Goal: Information Seeking & Learning: Learn about a topic

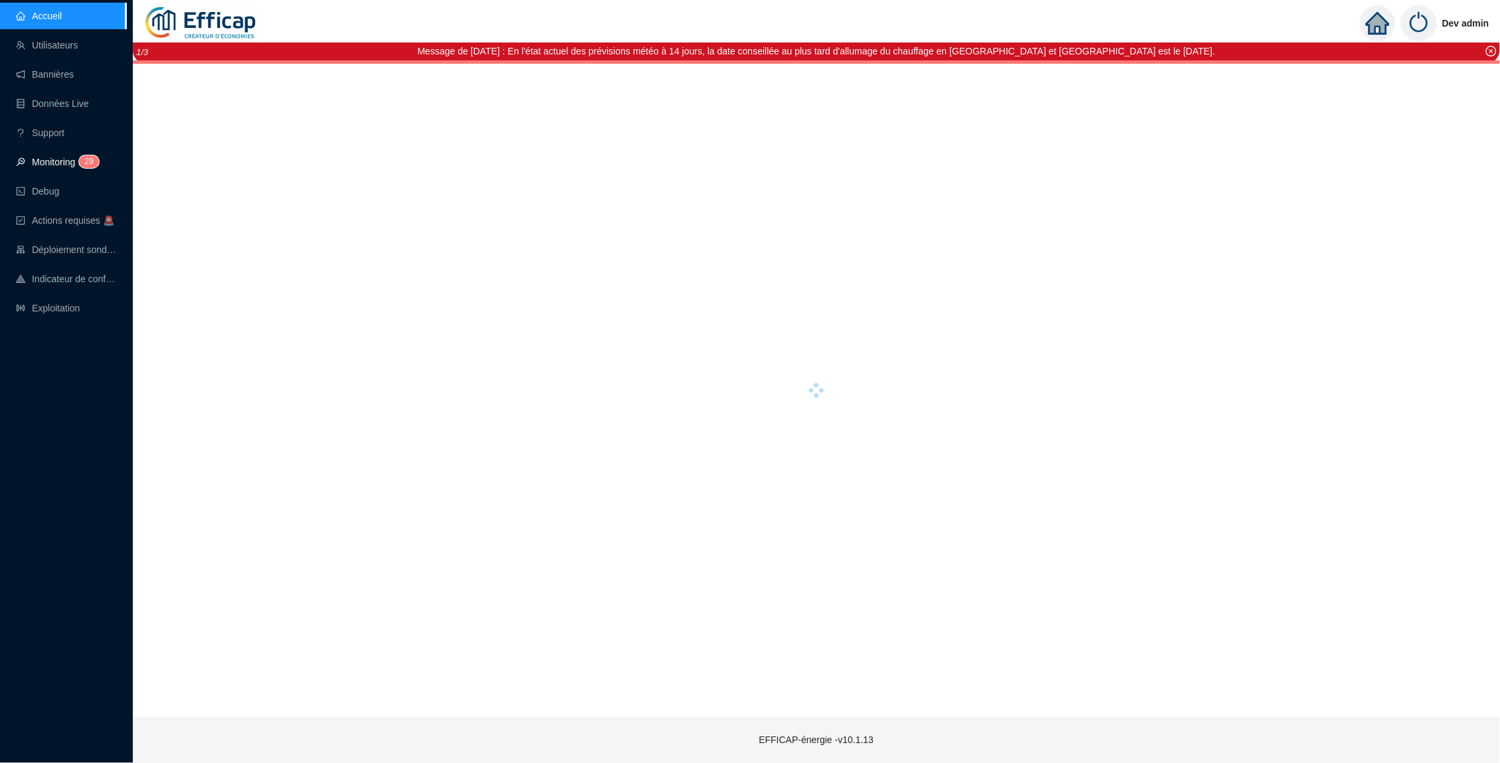
click at [71, 159] on link "Monitoring 2 9" at bounding box center [55, 162] width 79 height 11
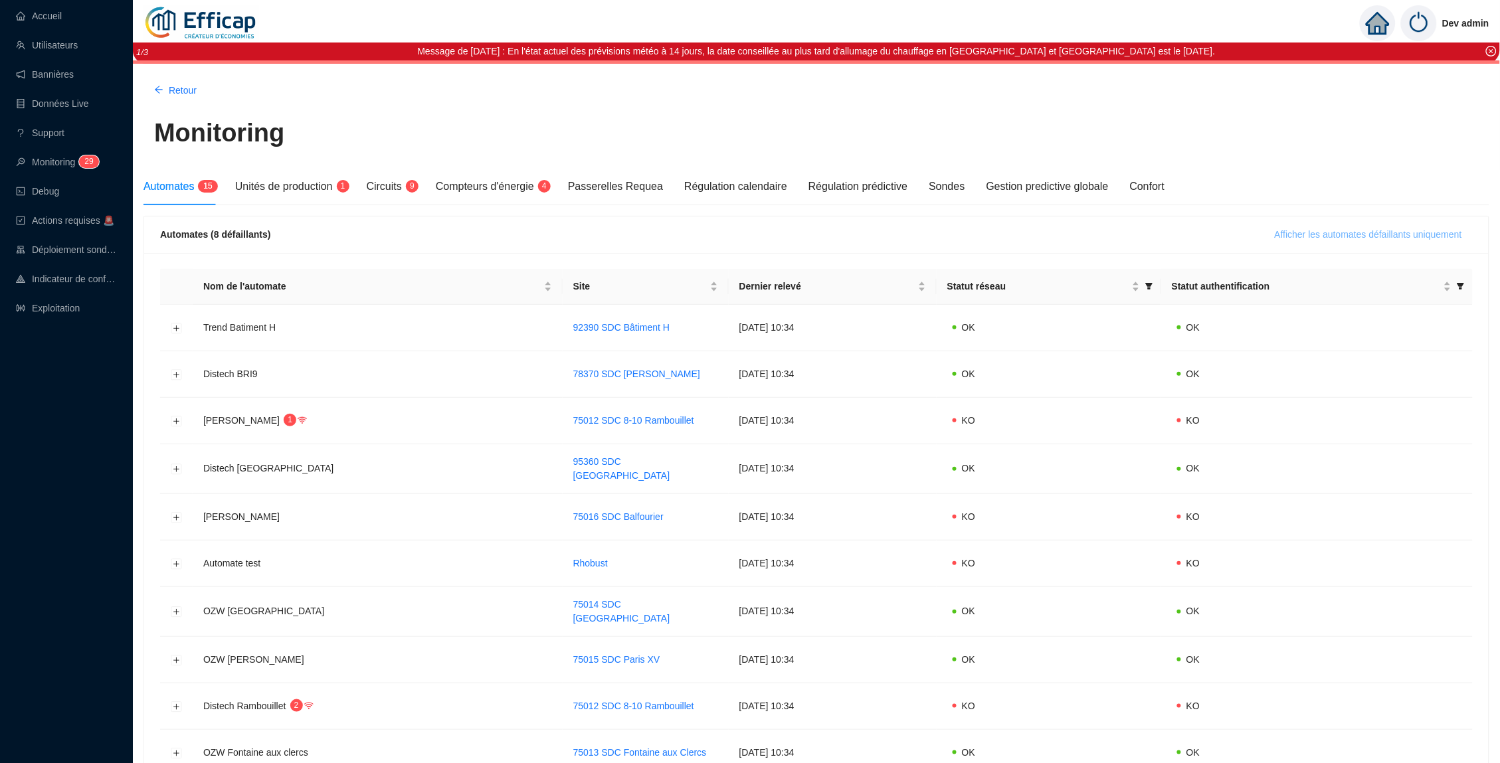
click at [1312, 236] on span "Afficher les automates défaillants uniquement" at bounding box center [1368, 235] width 187 height 14
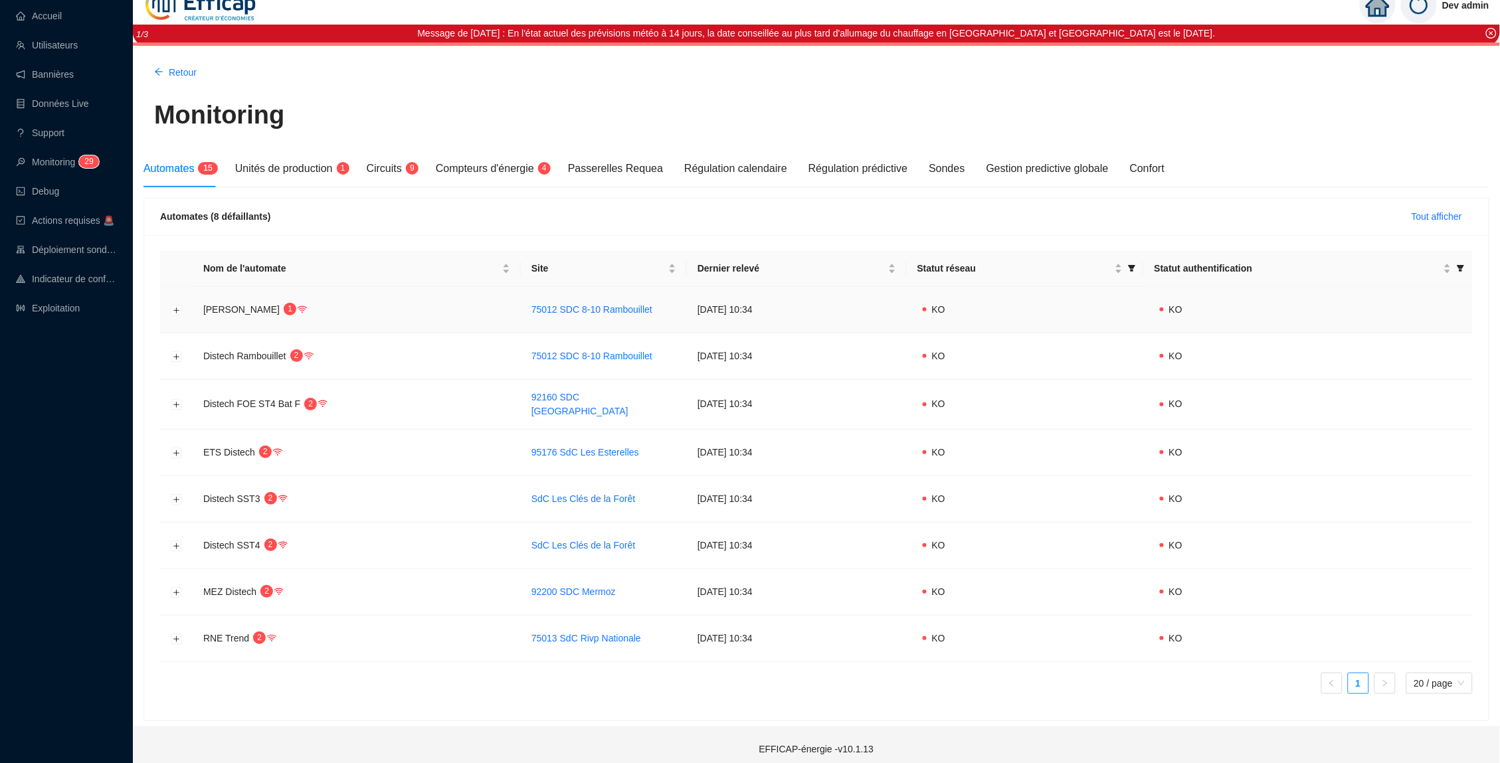
scroll to position [17, 0]
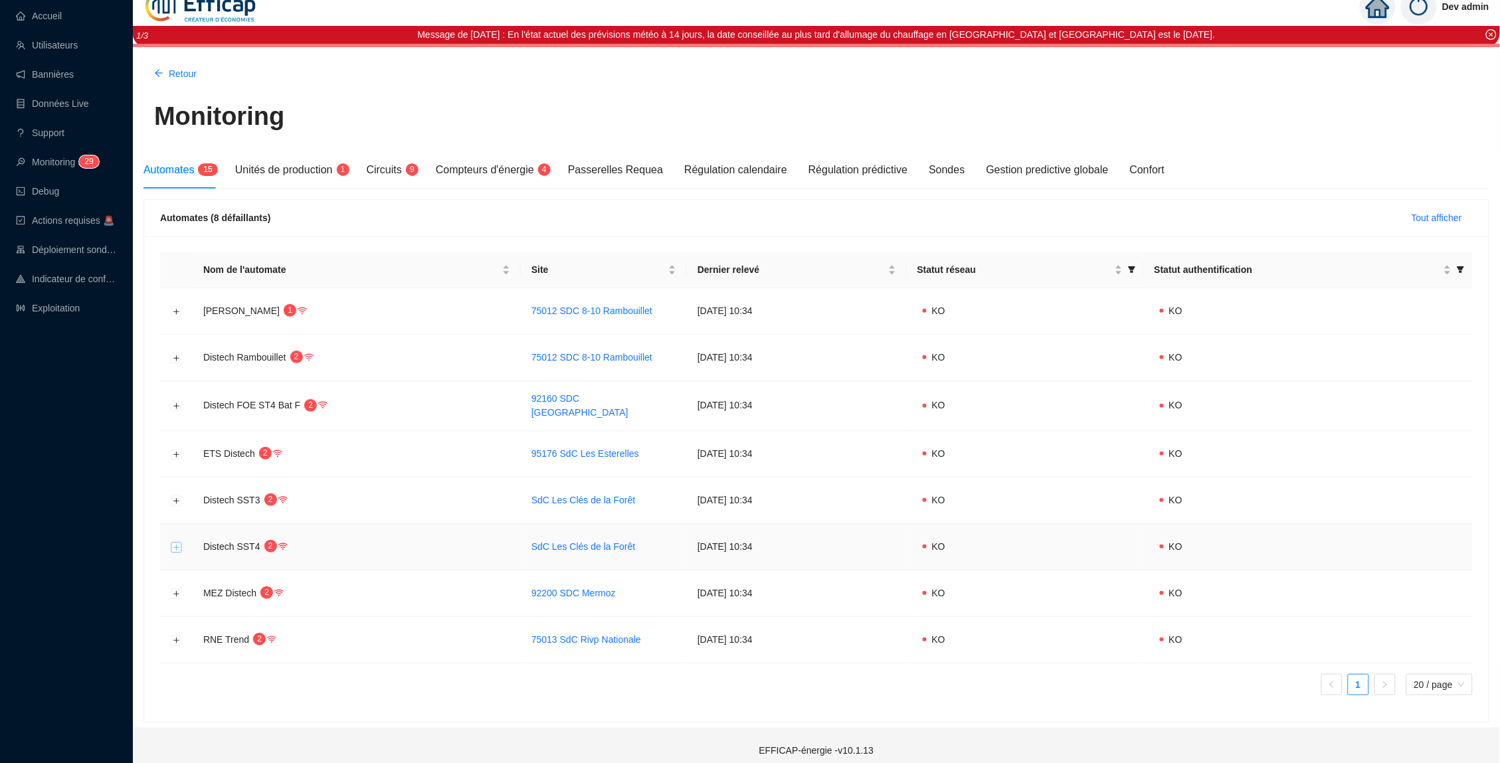
click at [180, 542] on button "Développer la ligne" at bounding box center [176, 547] width 11 height 11
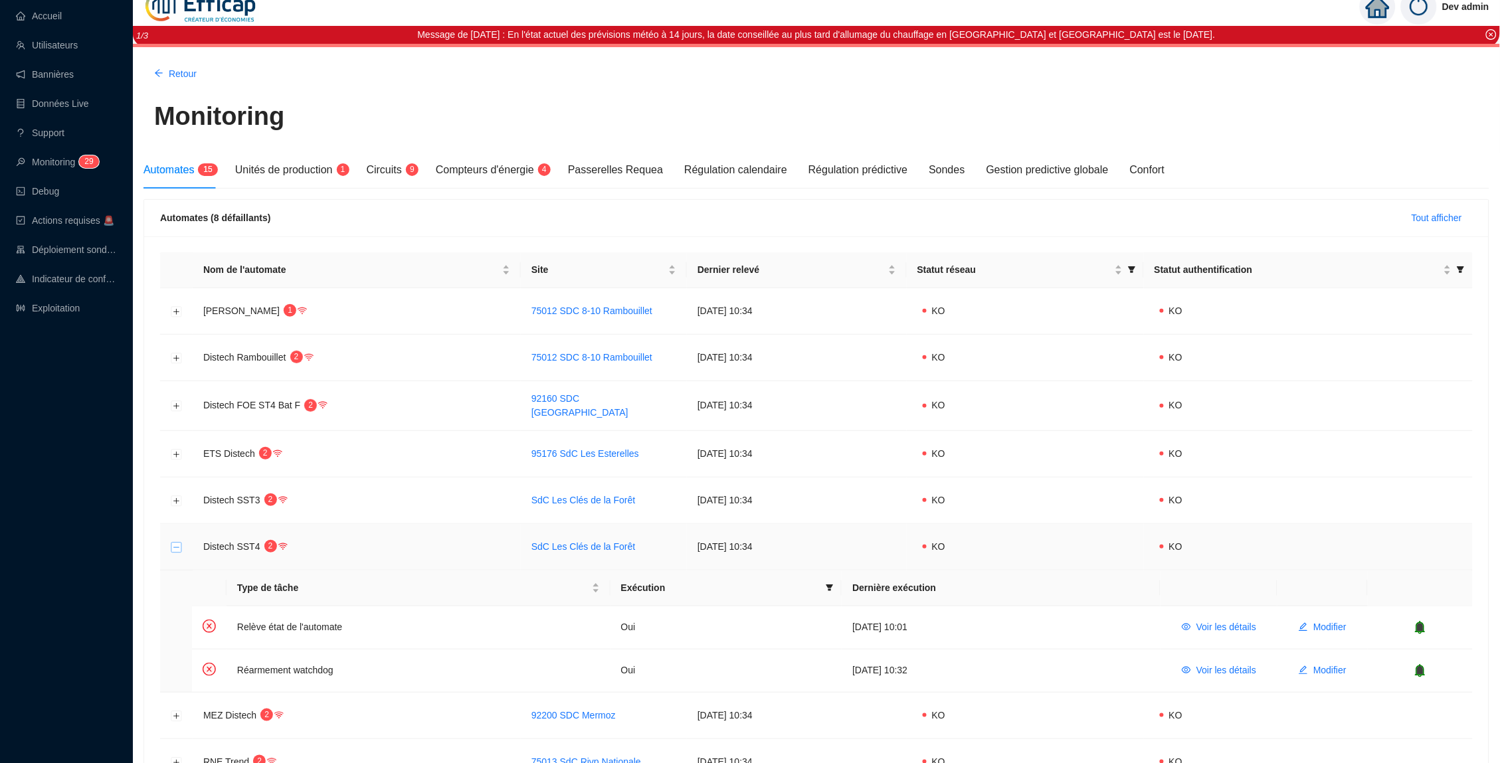
click at [179, 542] on button "Réduire la ligne" at bounding box center [176, 547] width 11 height 11
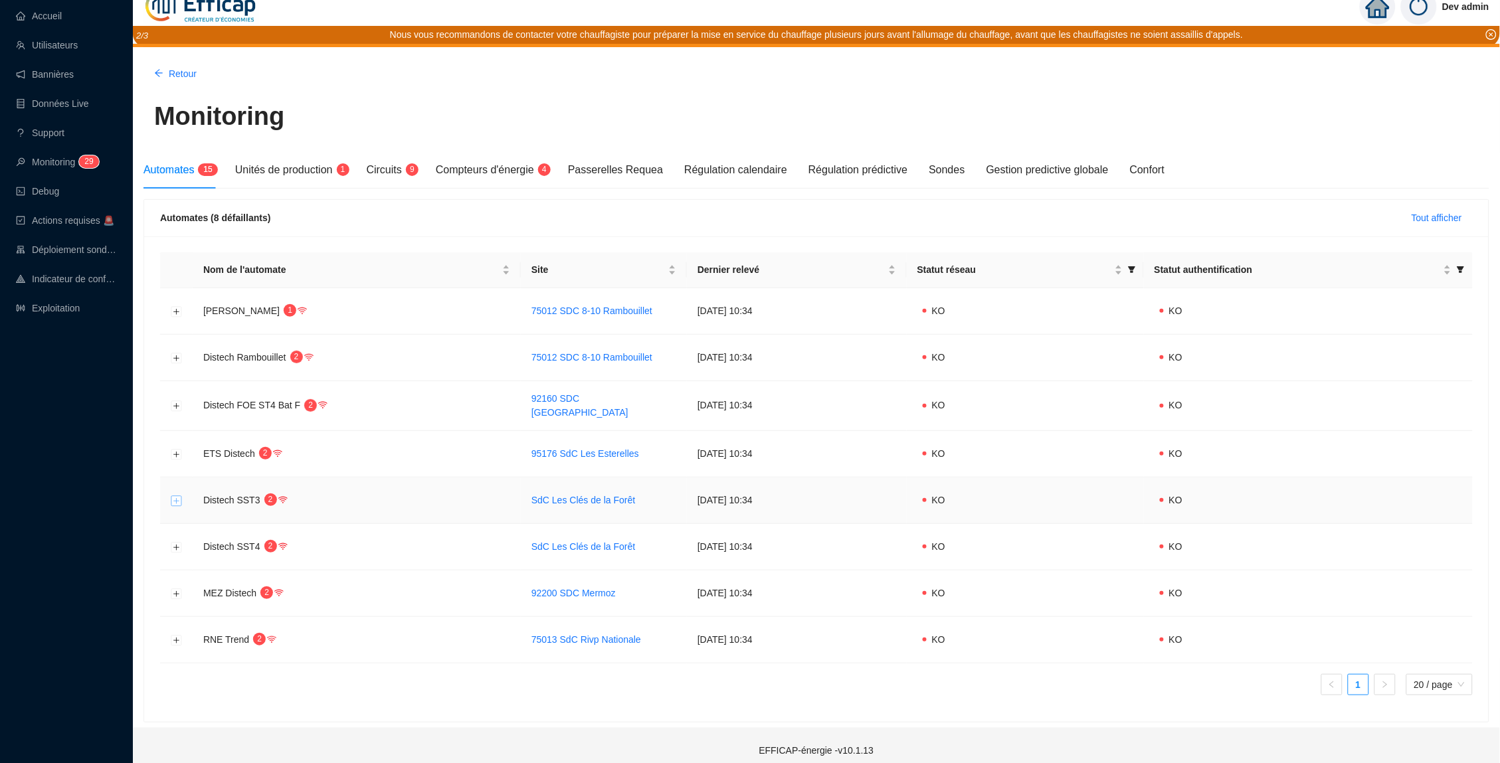
click at [179, 495] on button "Développer la ligne" at bounding box center [176, 500] width 11 height 11
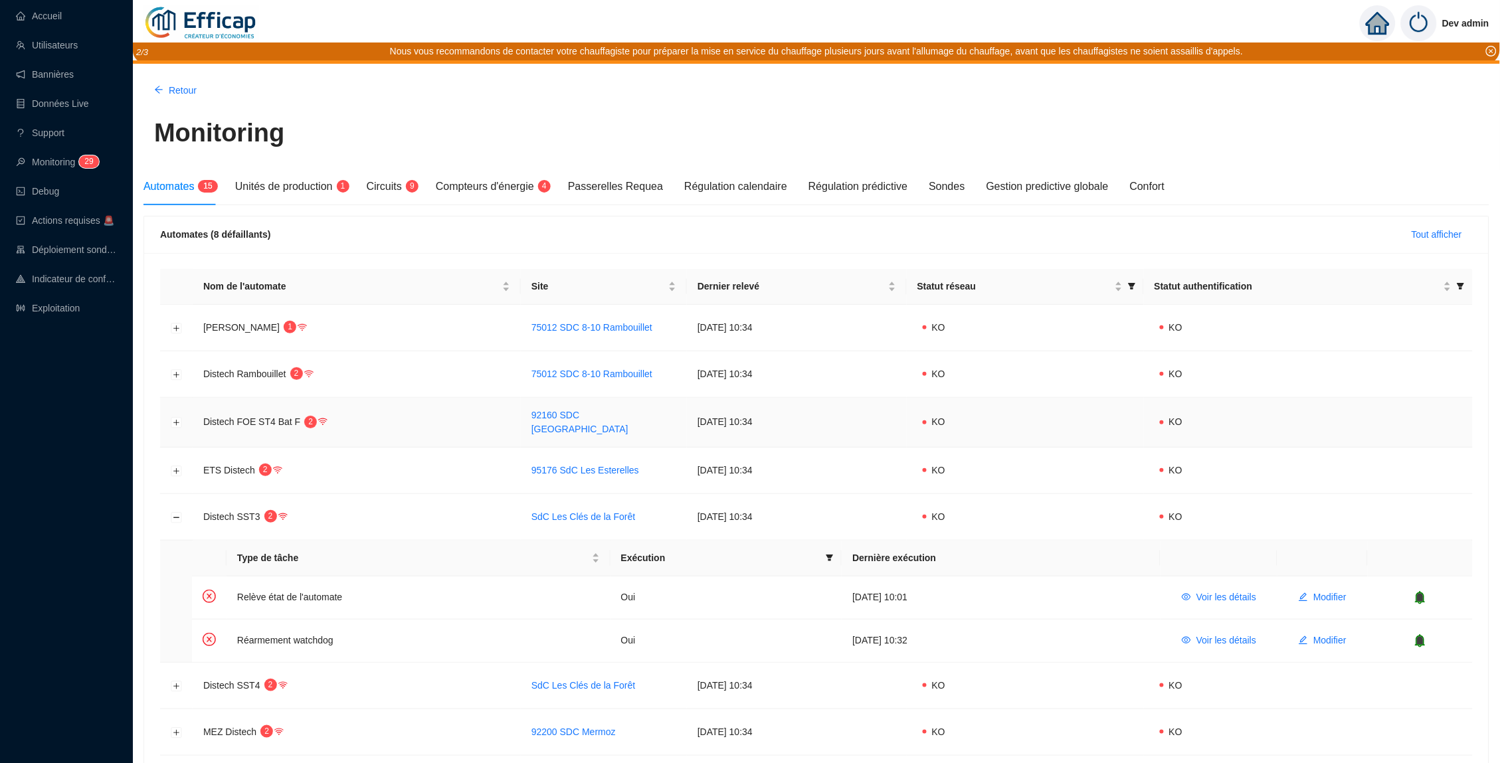
scroll to position [0, 0]
click at [62, 15] on link "Accueil" at bounding box center [39, 16] width 46 height 11
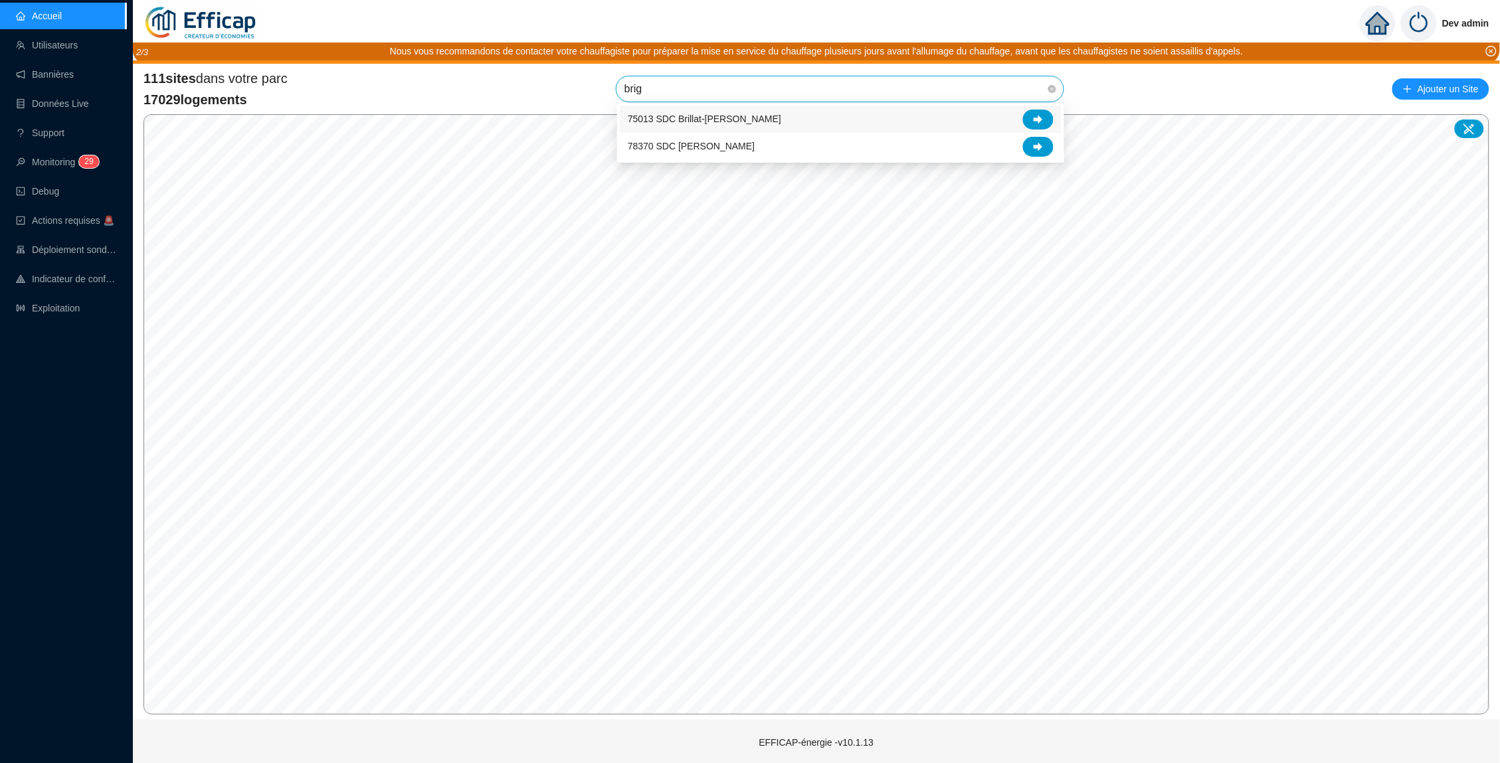
type input "brigi"
click at [1043, 118] on icon at bounding box center [1037, 119] width 9 height 9
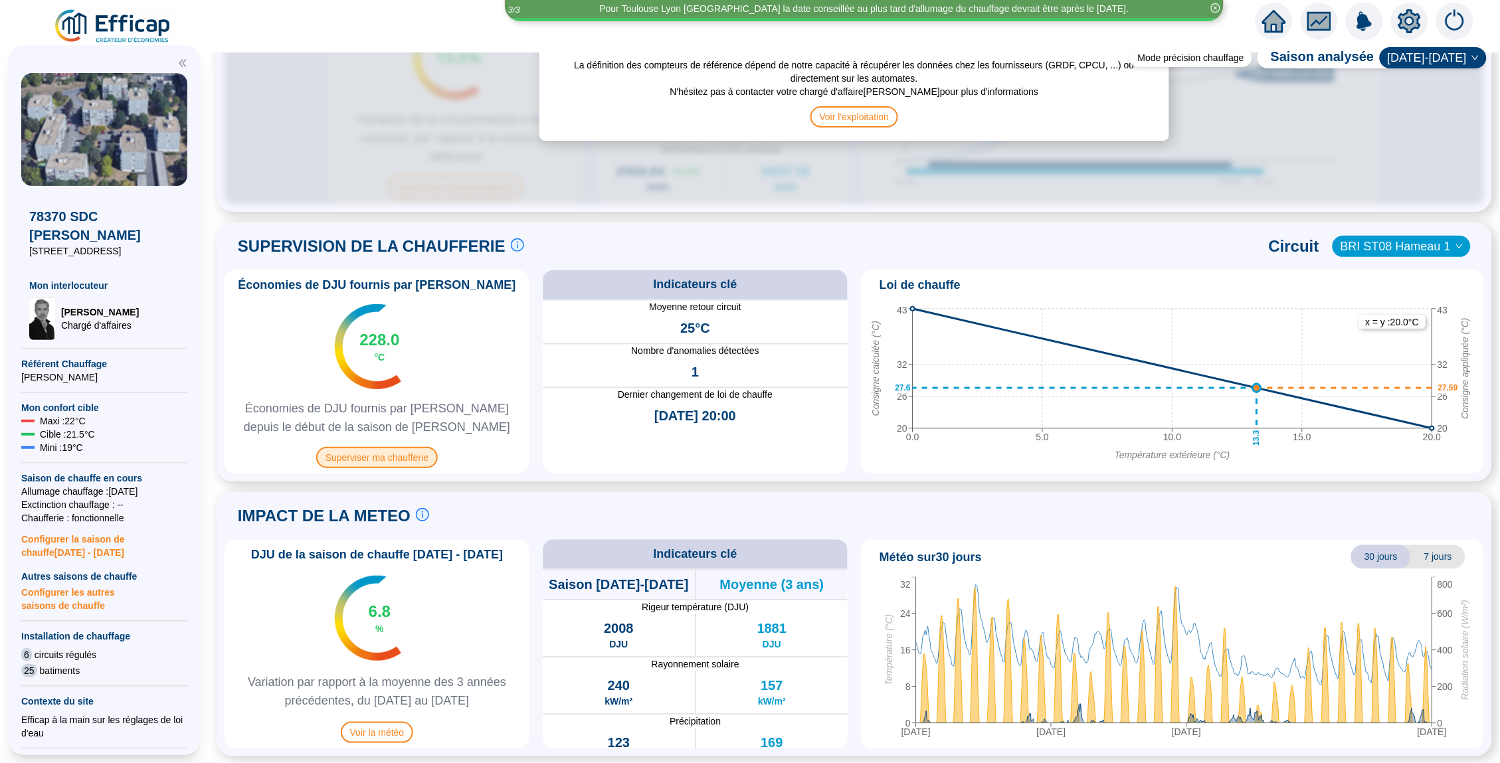
scroll to position [764, 0]
click at [383, 453] on span "Superviser ma chaufferie" at bounding box center [377, 458] width 122 height 21
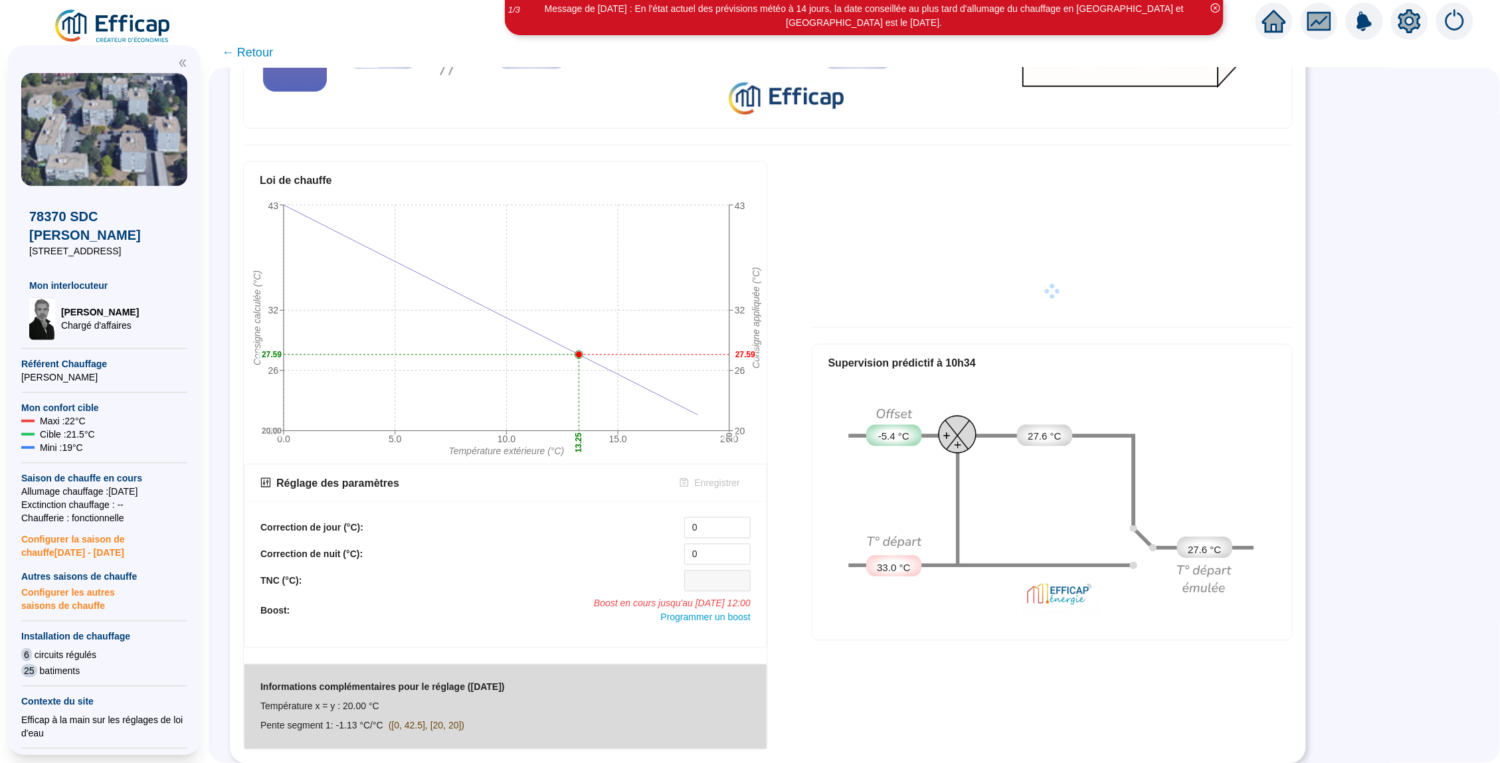
scroll to position [459, 0]
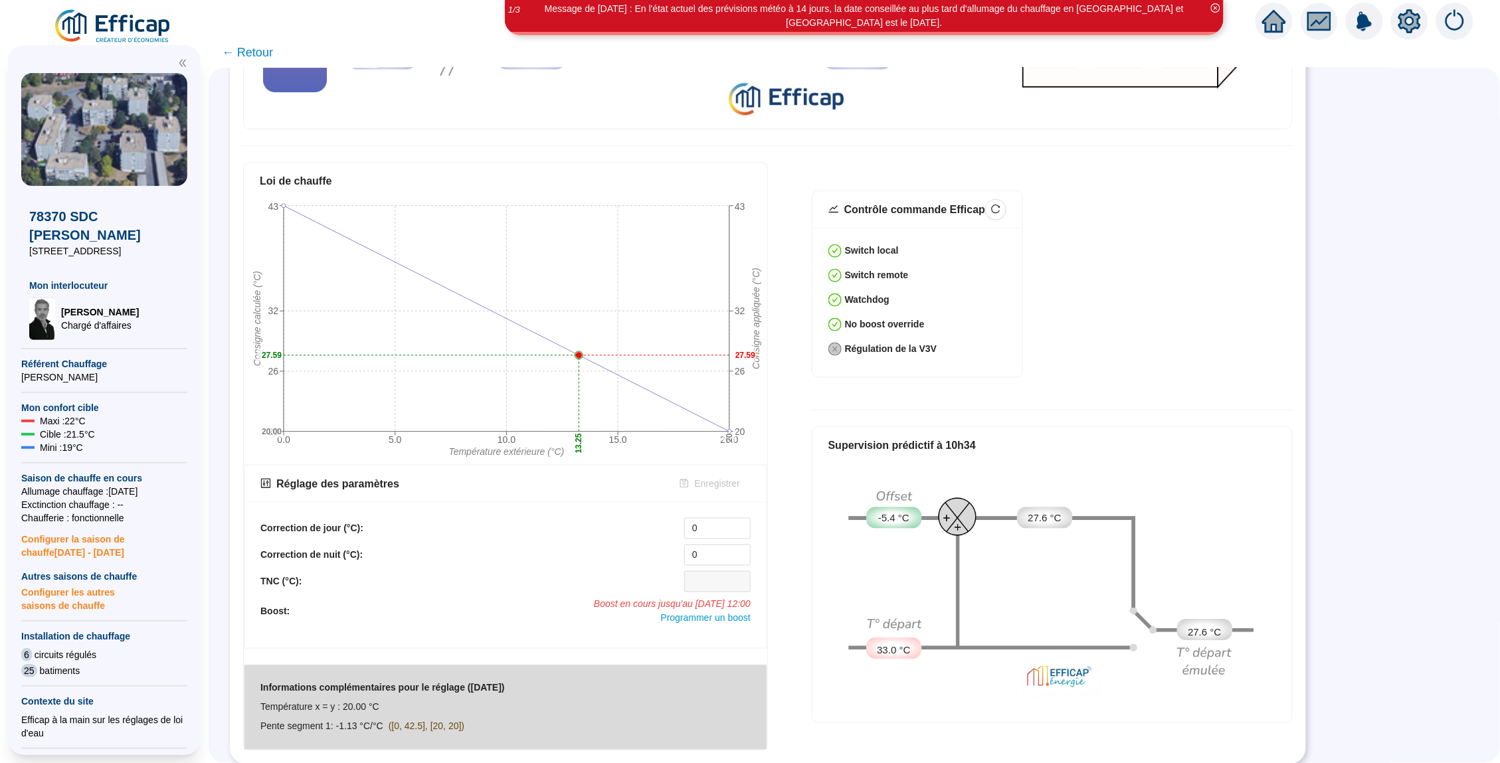
click at [1263, 13] on icon "home" at bounding box center [1274, 21] width 24 height 24
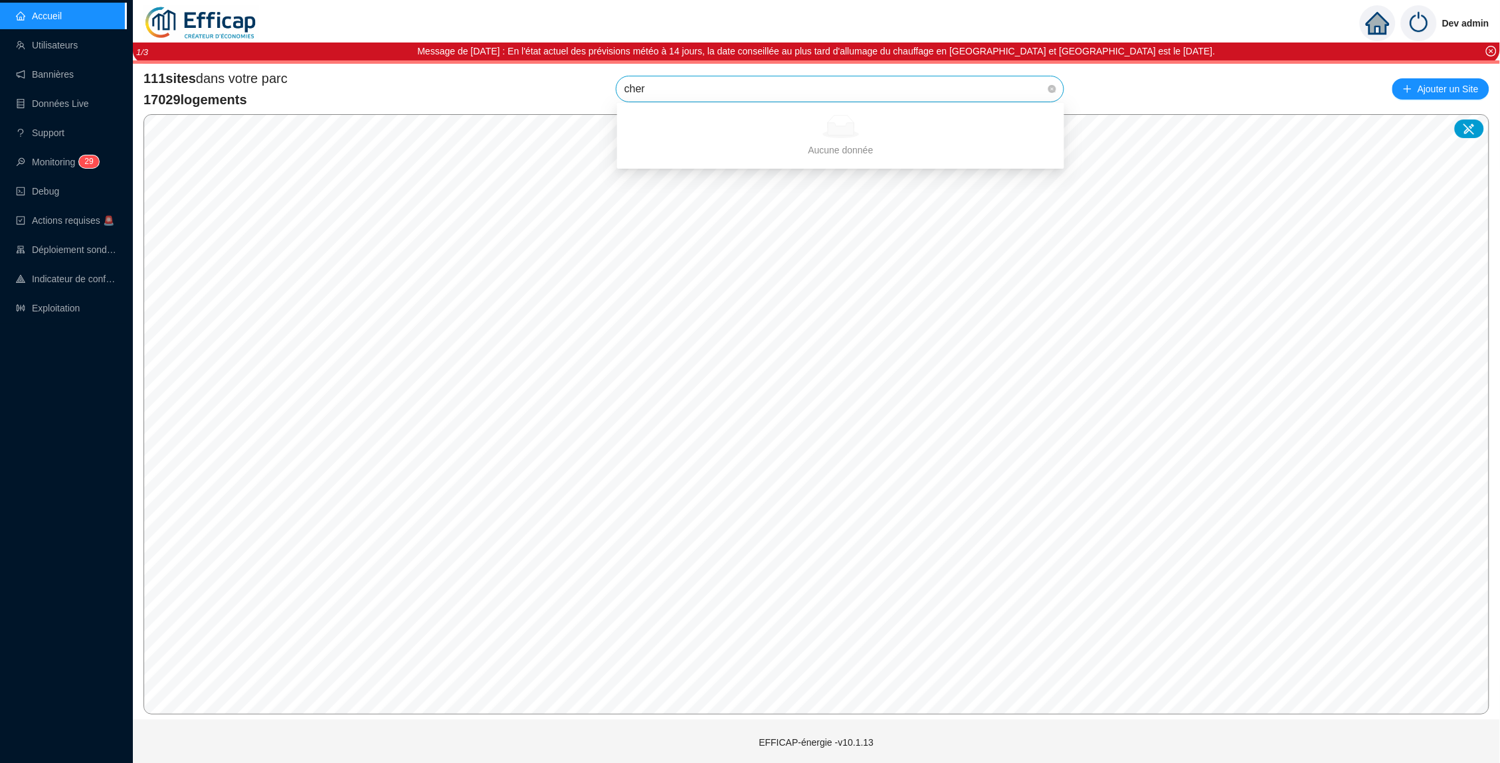
click at [1037, 116] on div "Aucune donnée" at bounding box center [840, 126] width 415 height 23
click at [936, 98] on input "cher" at bounding box center [833, 88] width 419 height 25
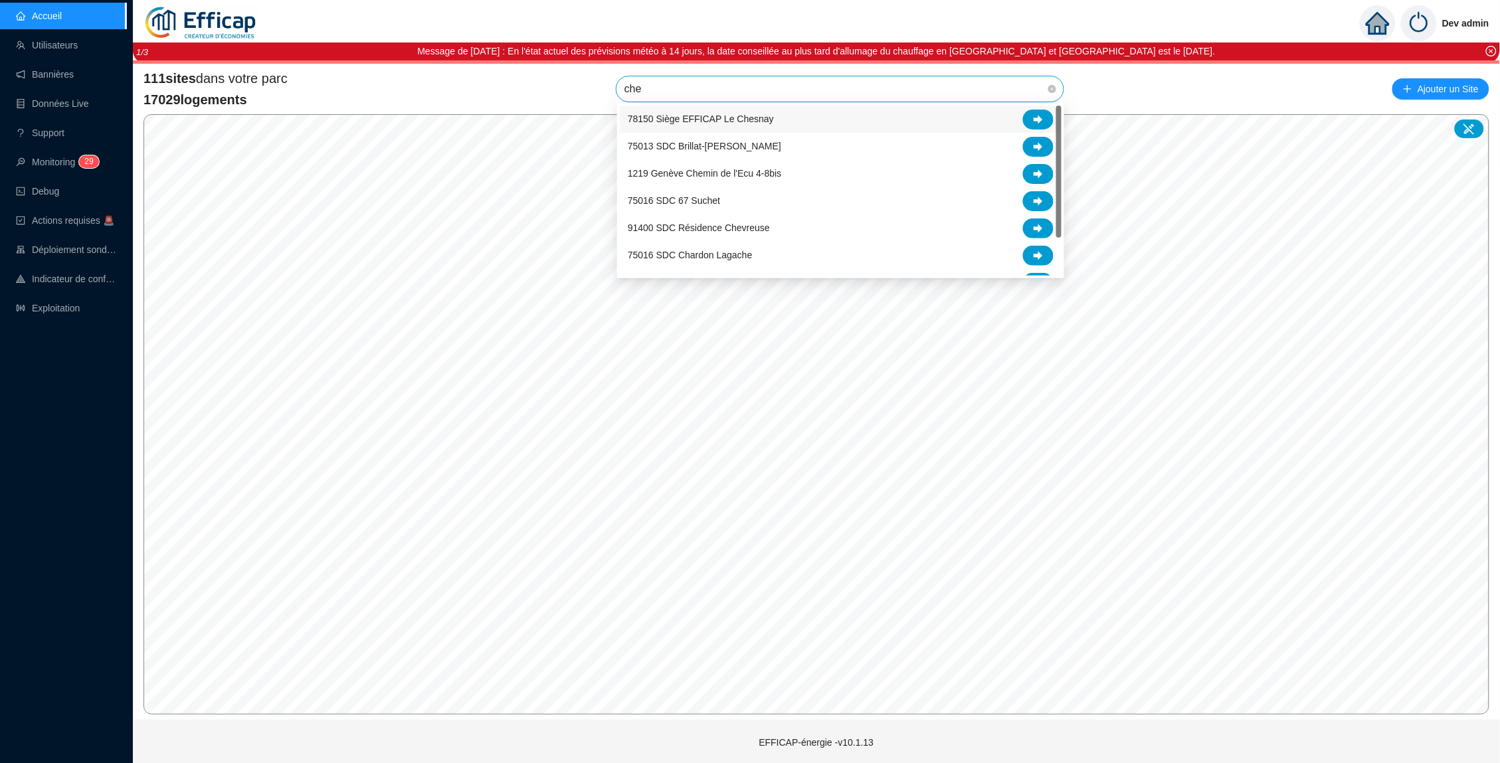
type input "chev"
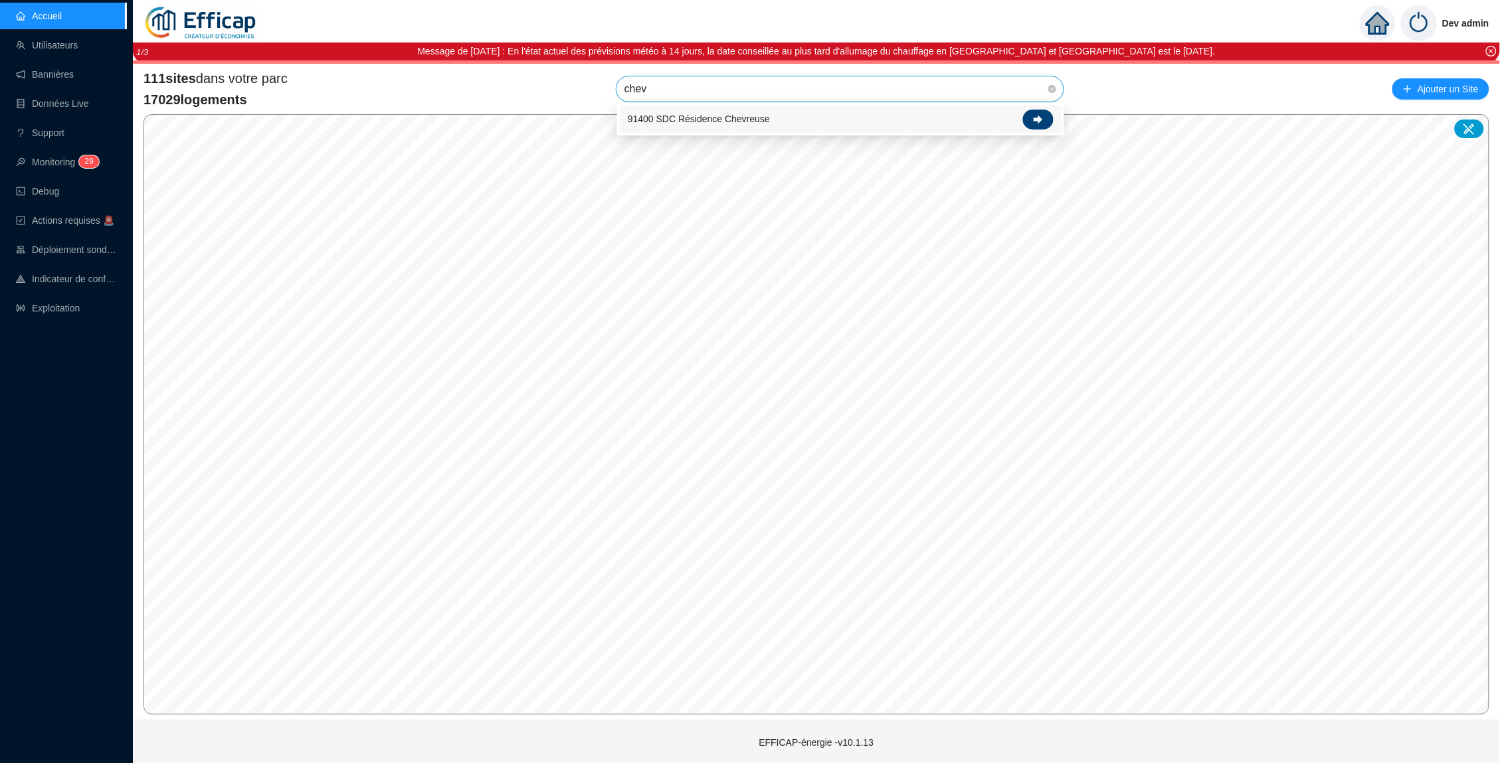
click at [1033, 114] on div at bounding box center [1038, 120] width 31 height 20
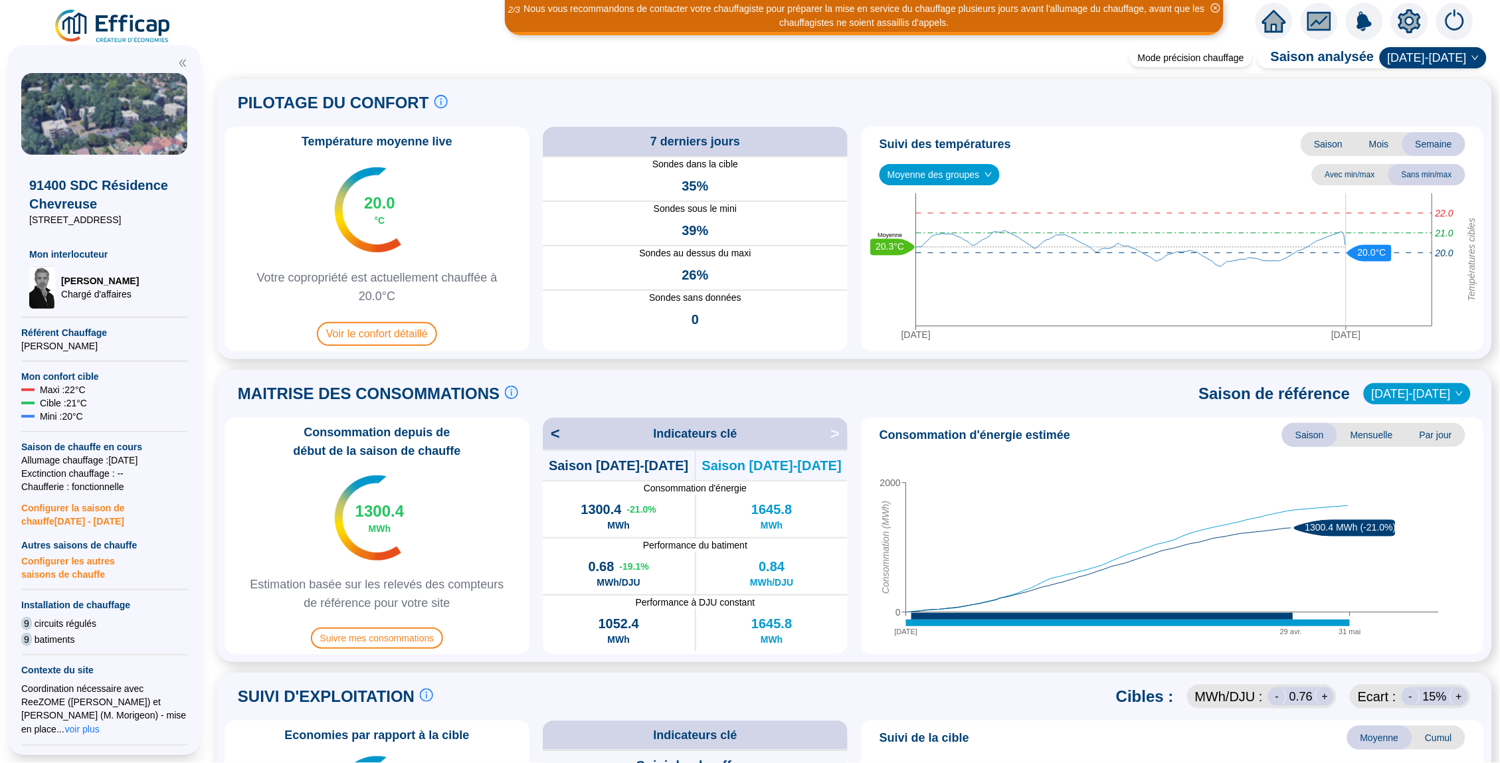
click at [992, 179] on span "Moyenne des groupes" at bounding box center [939, 175] width 104 height 20
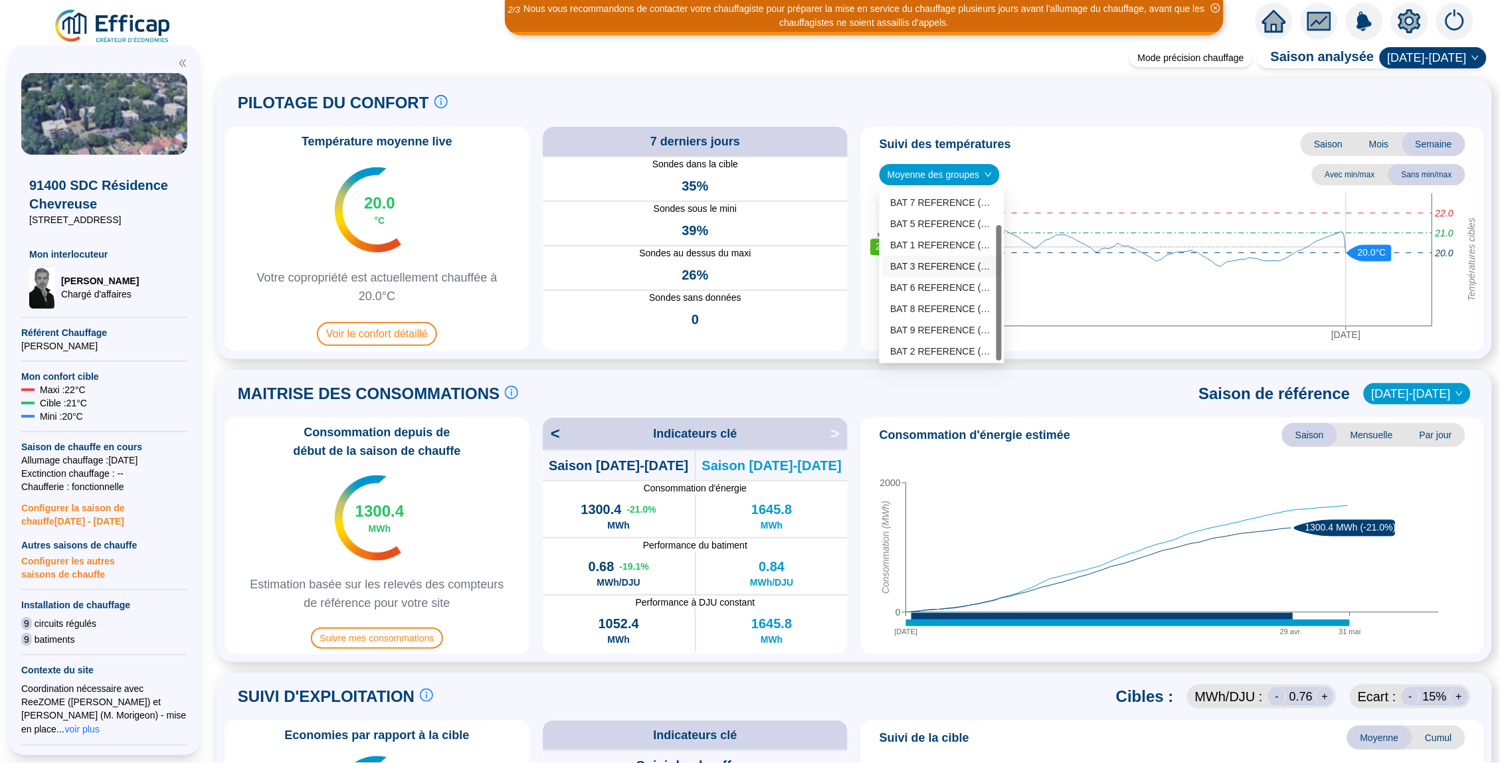
scroll to position [40, 0]
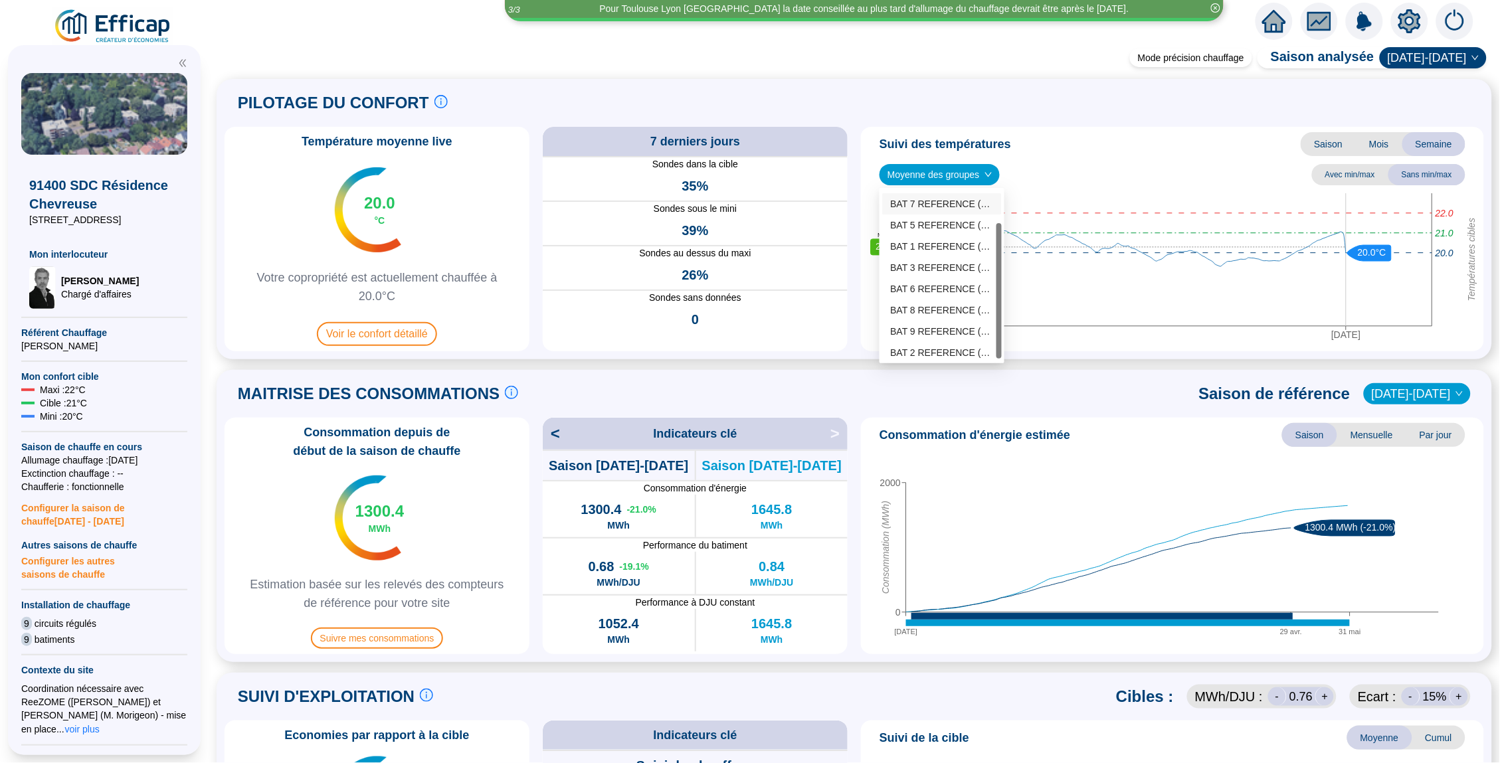
click at [920, 204] on div "BAT 7 REFERENCE (5 sondes)" at bounding box center [942, 204] width 104 height 14
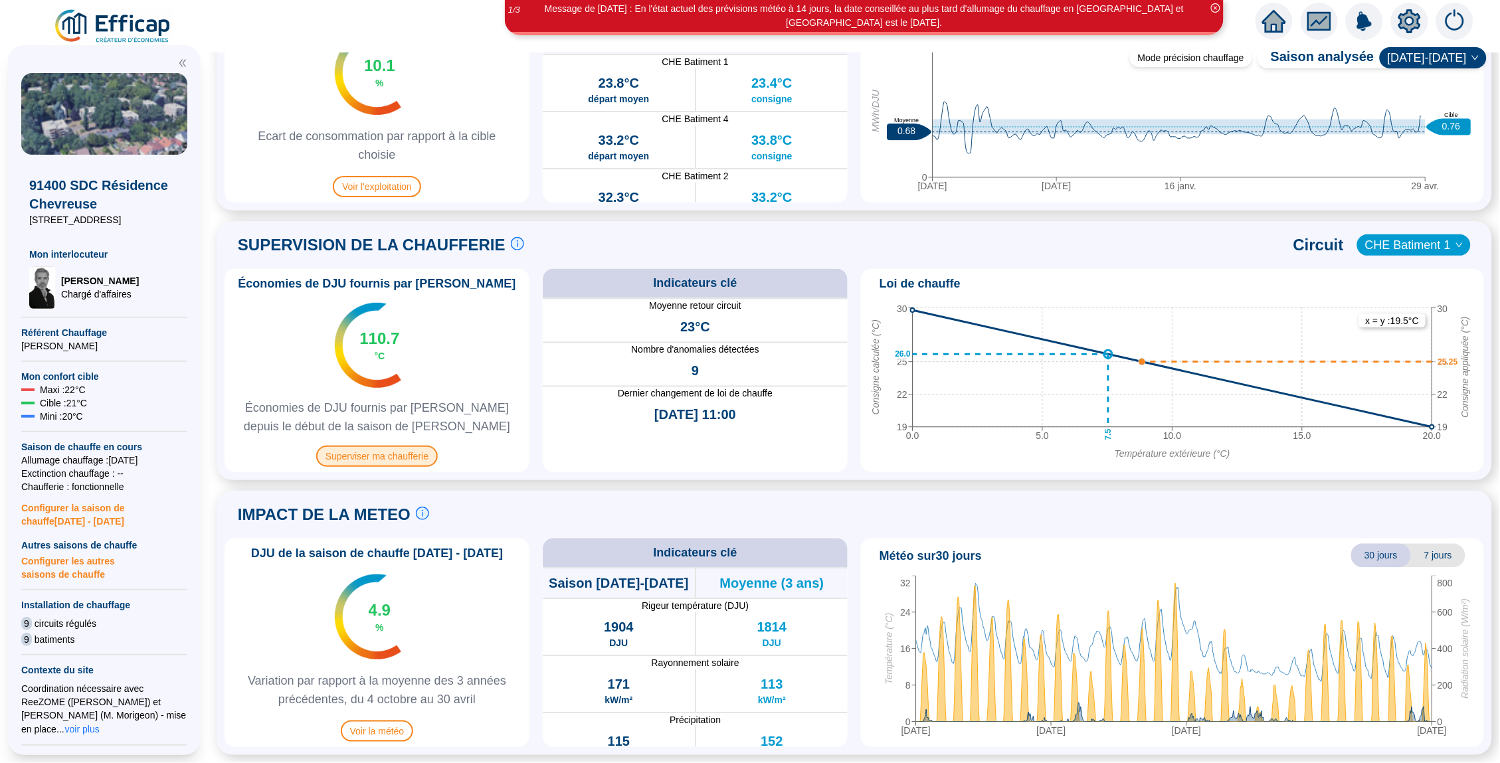
scroll to position [725, 0]
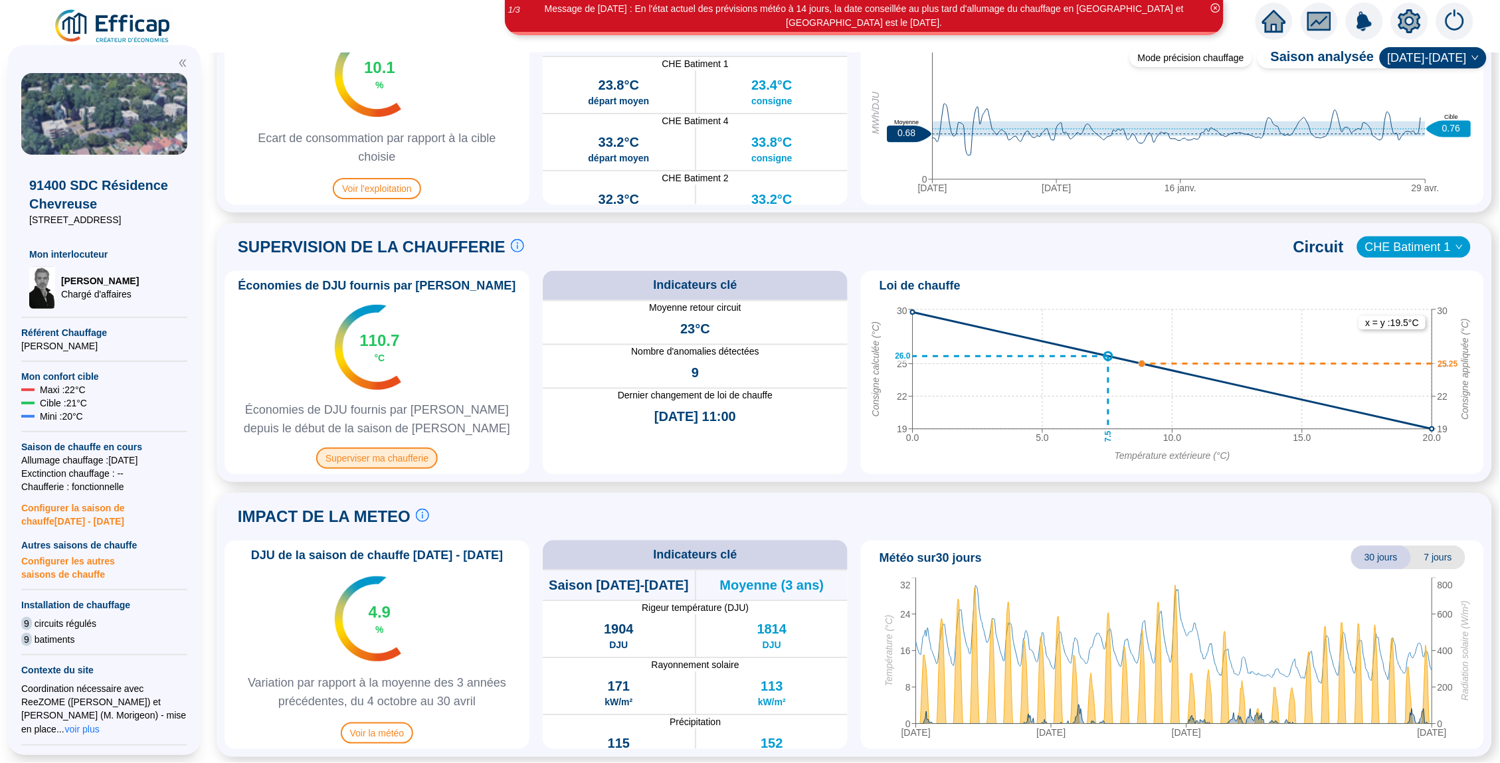
click at [409, 456] on span "Superviser ma chaufferie" at bounding box center [377, 458] width 122 height 21
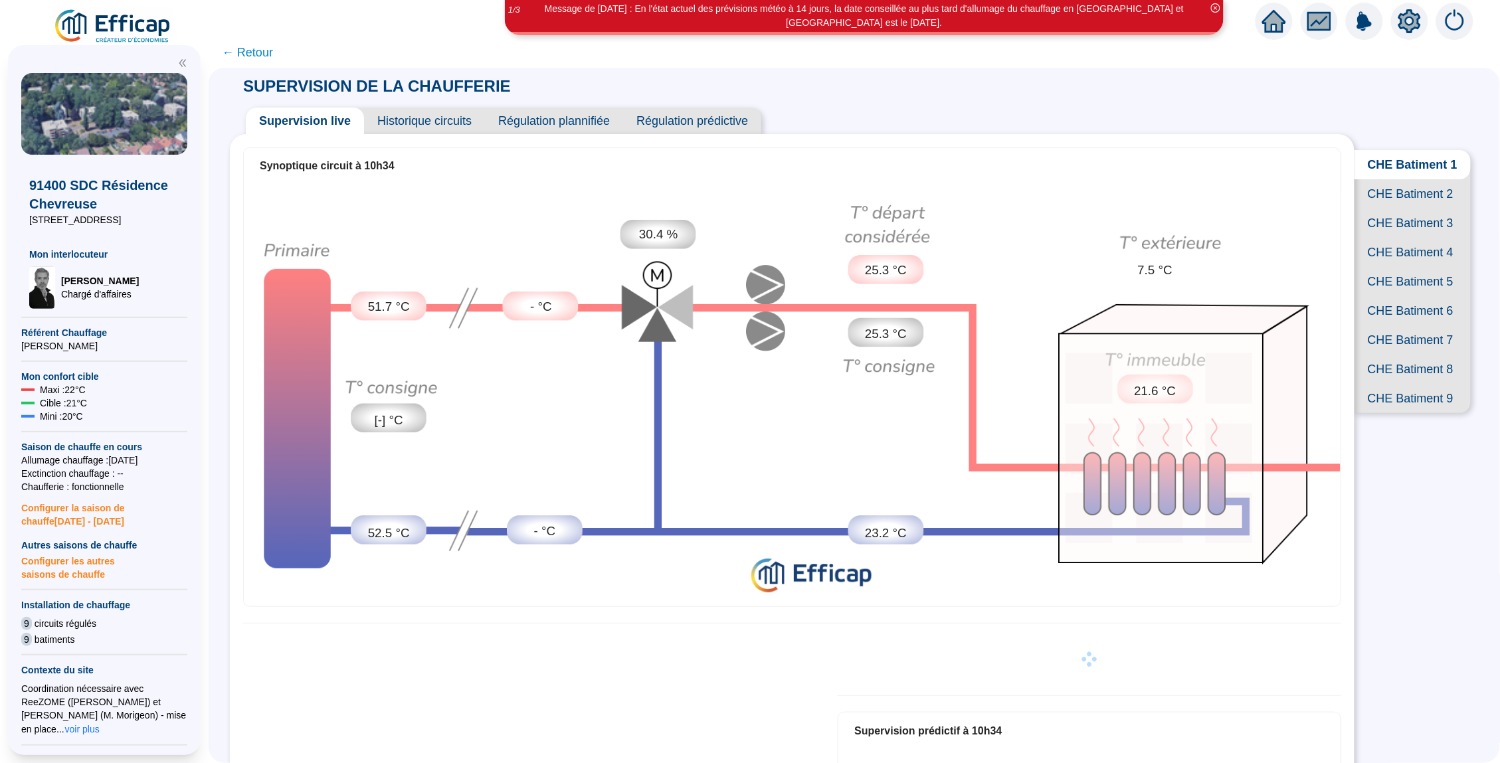
click at [1395, 331] on span "CHE Batiment 7" at bounding box center [1412, 339] width 116 height 29
click at [1386, 306] on span "CHE Batiment 6" at bounding box center [1412, 310] width 116 height 29
click at [1409, 331] on span "CHE Batiment 7" at bounding box center [1412, 339] width 116 height 29
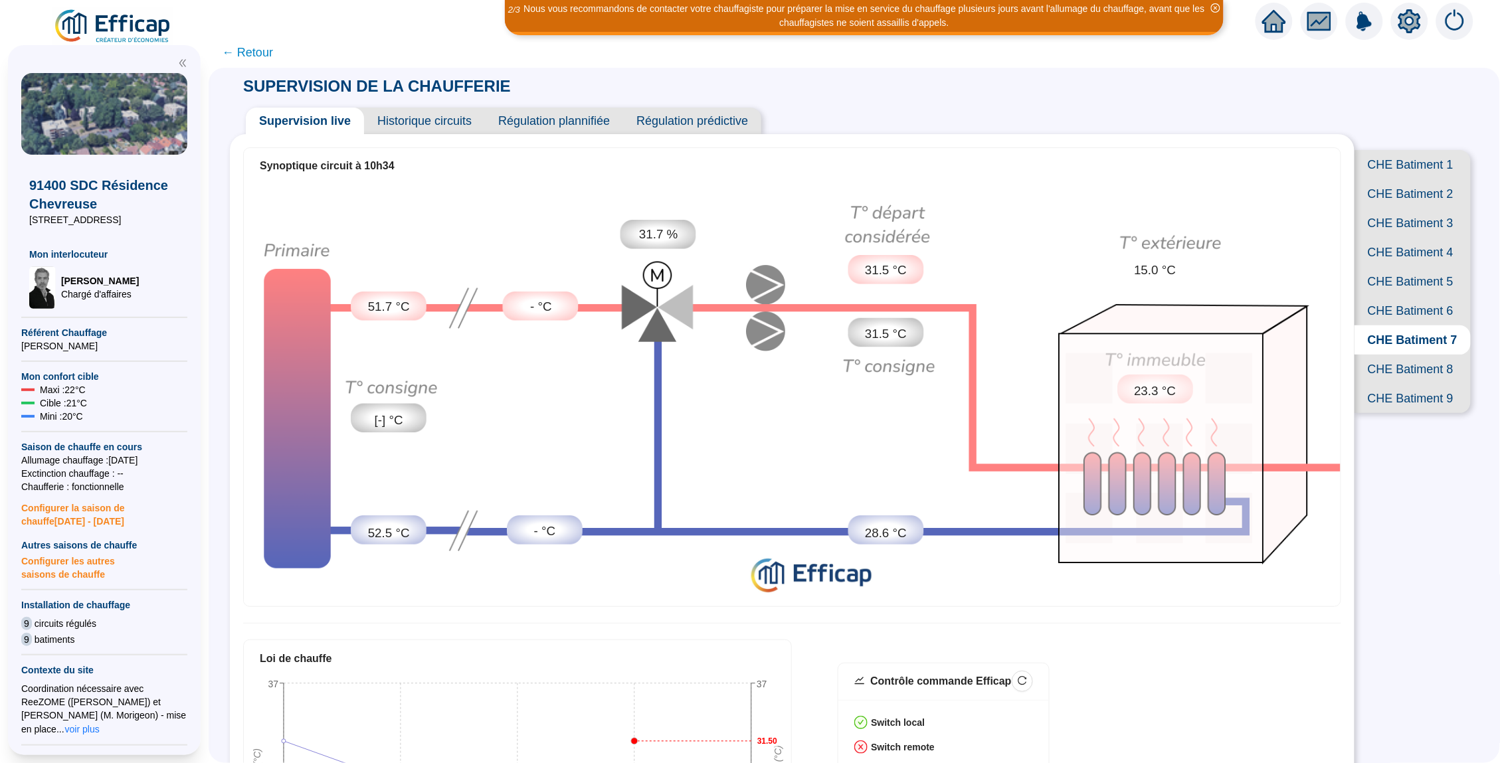
click at [1423, 355] on span "CHE Batiment 8" at bounding box center [1412, 369] width 116 height 29
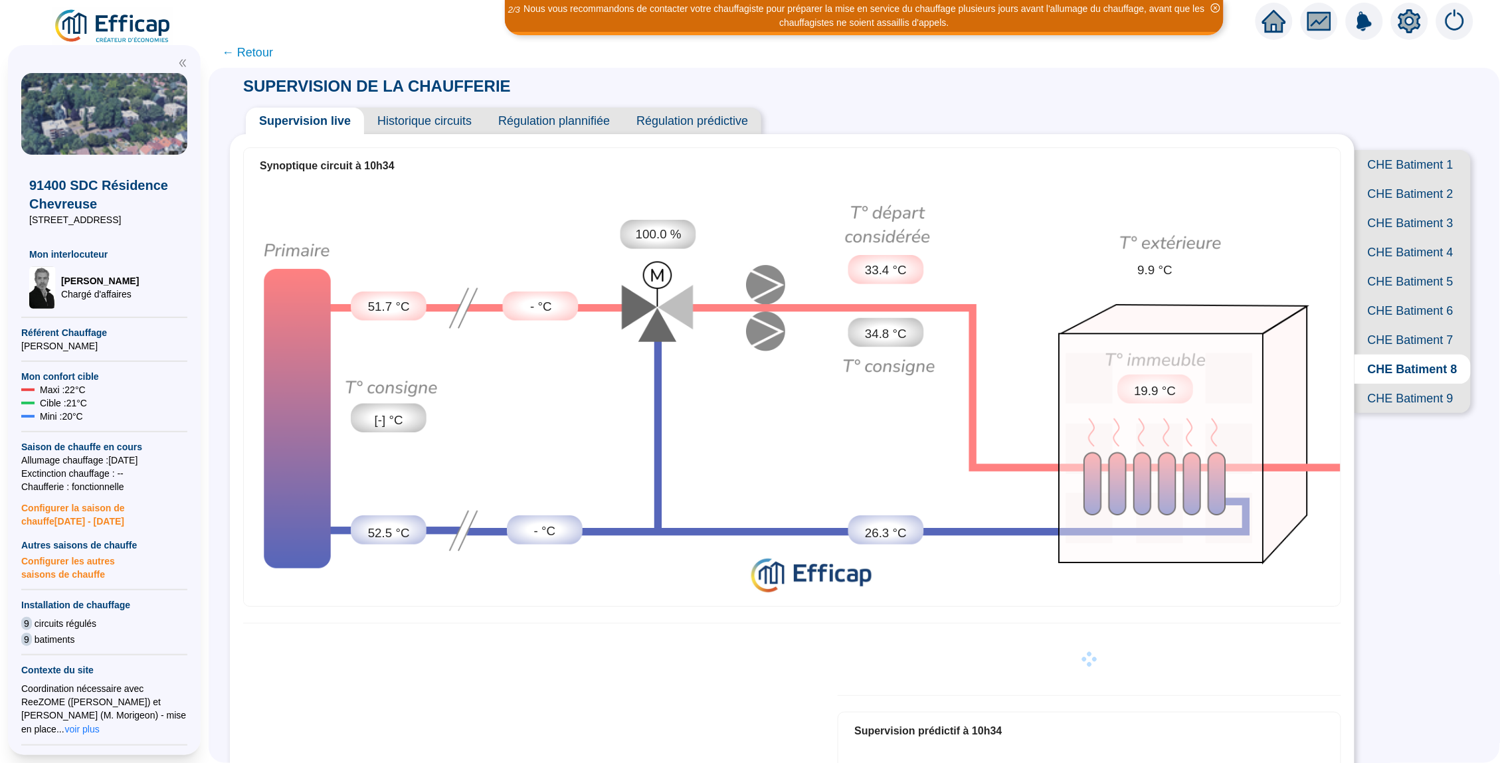
click at [1426, 391] on span "CHE Batiment 9" at bounding box center [1412, 398] width 116 height 29
click at [1403, 308] on span "CHE Batiment 6" at bounding box center [1412, 310] width 116 height 29
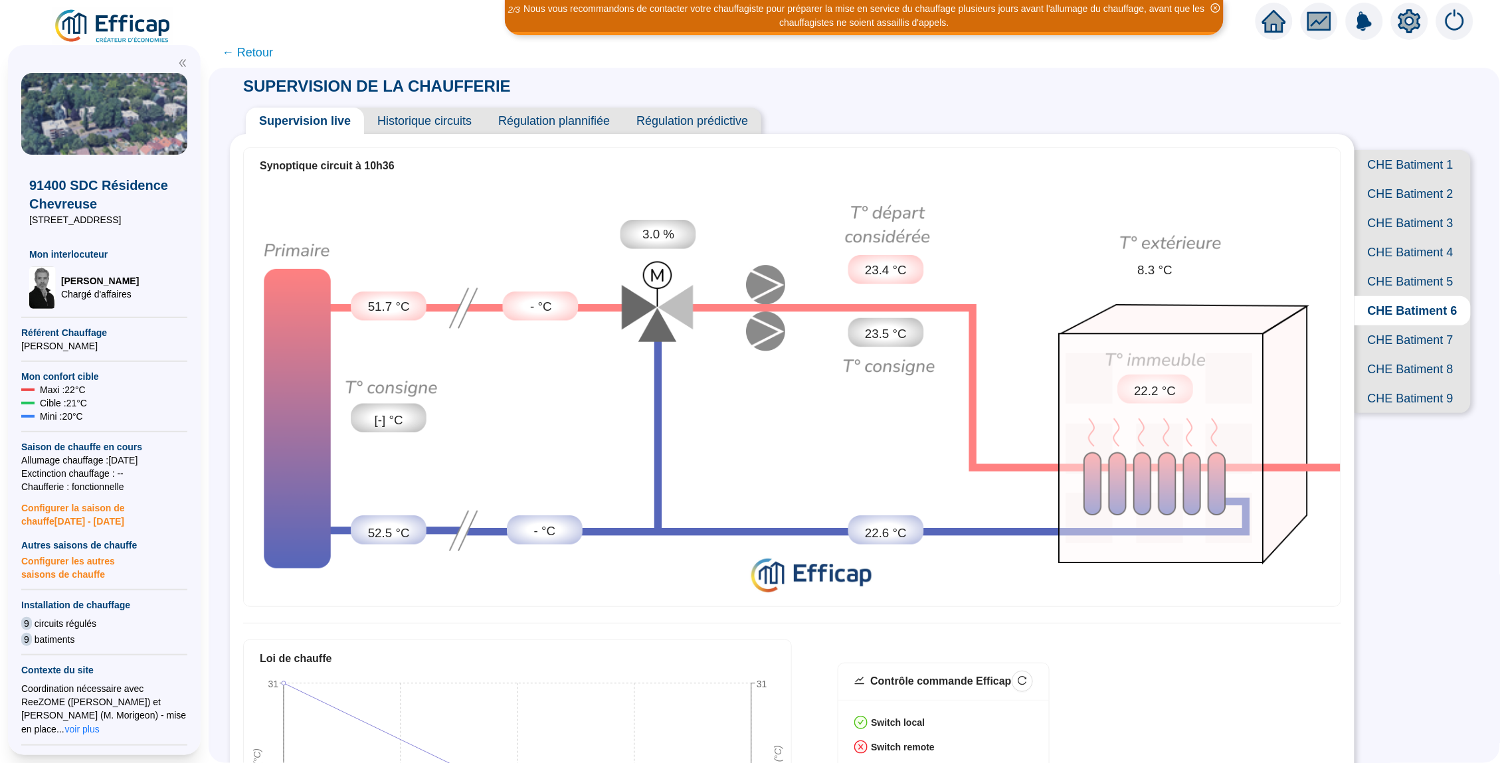
click at [1396, 281] on span "CHE Batiment 5" at bounding box center [1412, 281] width 116 height 29
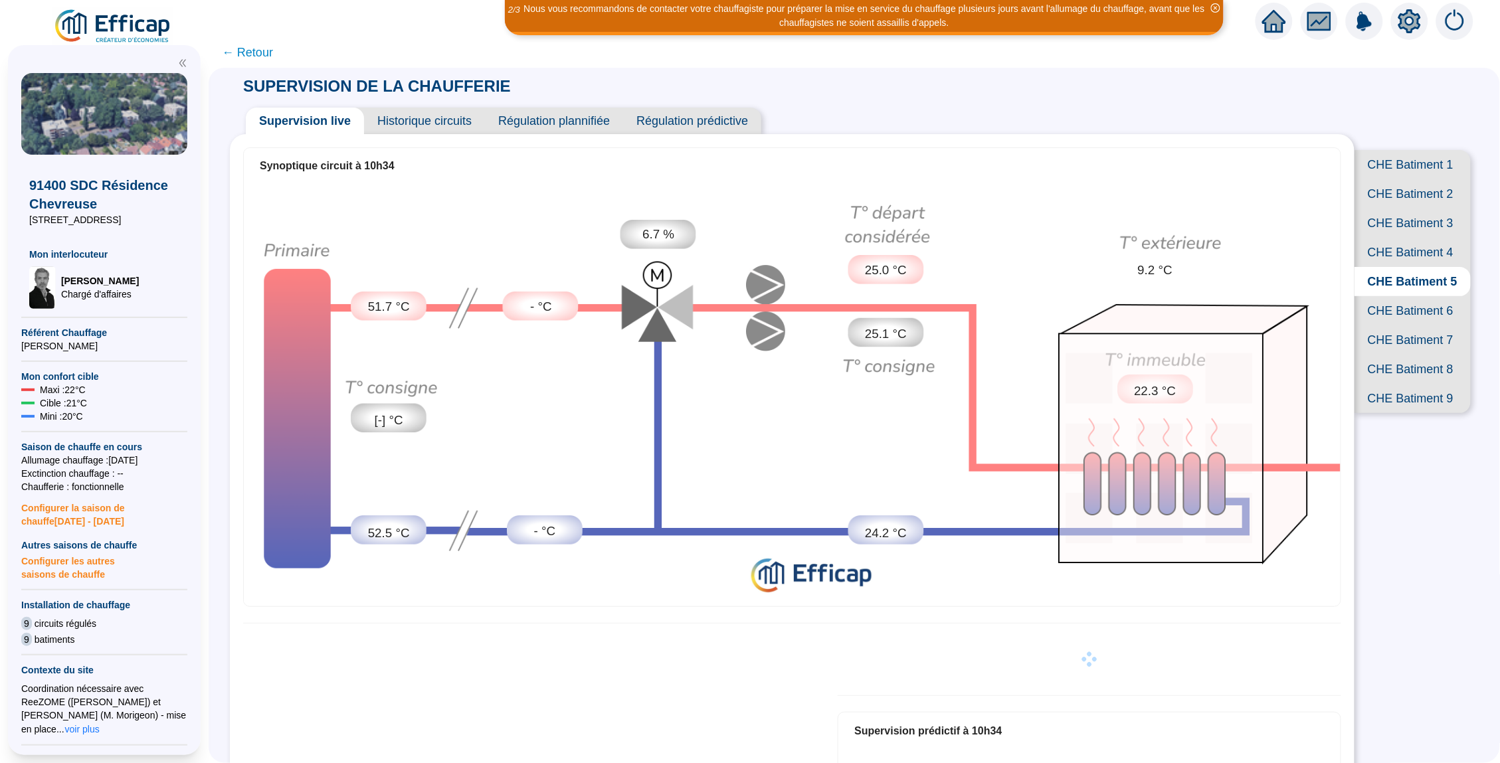
click at [1399, 245] on span "CHE Batiment 4" at bounding box center [1412, 252] width 116 height 29
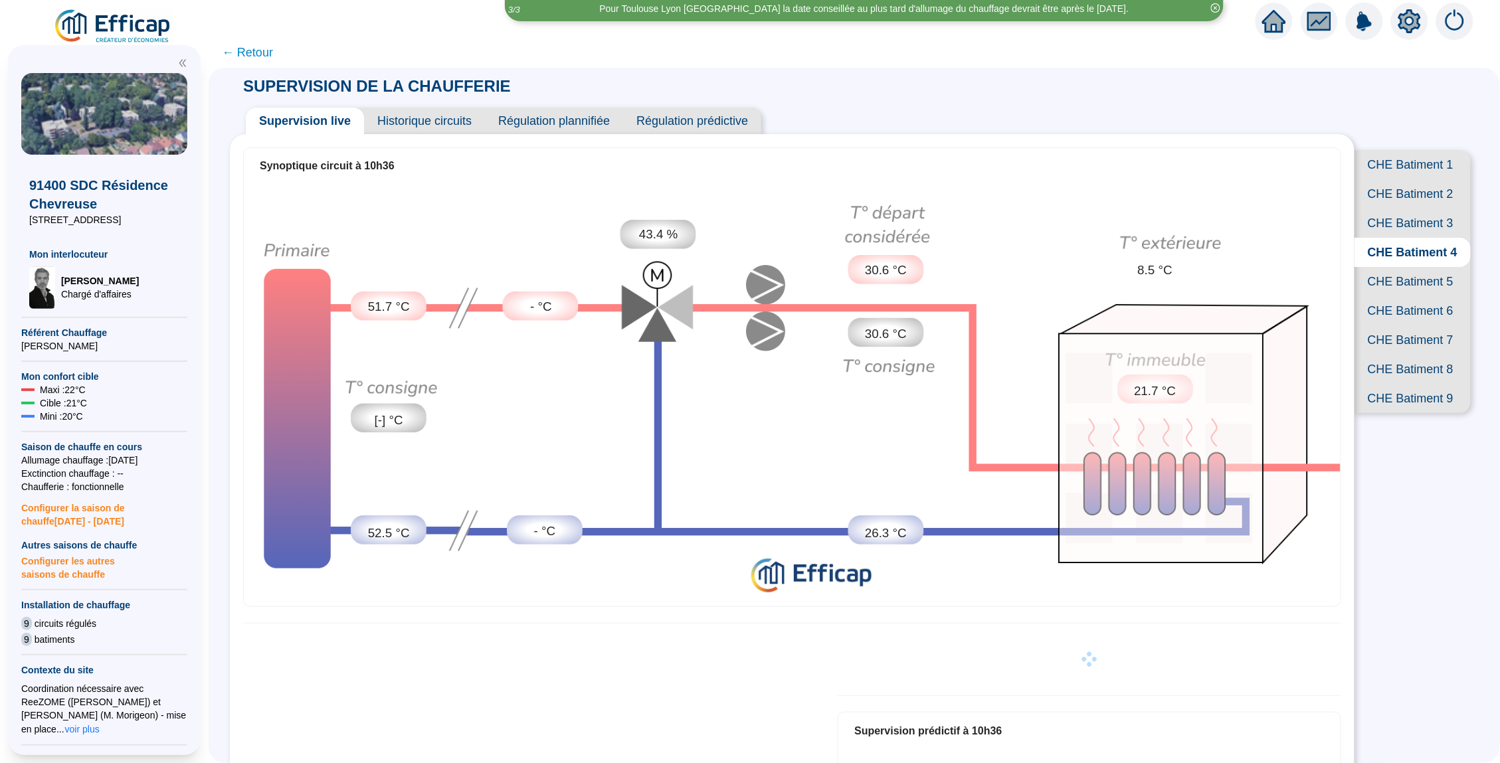
click at [1402, 220] on span "CHE Batiment 3" at bounding box center [1412, 223] width 116 height 29
click at [1387, 183] on span "CHE Batiment 2" at bounding box center [1412, 193] width 116 height 29
click at [1407, 338] on span "CHE Batiment 7" at bounding box center [1412, 339] width 116 height 29
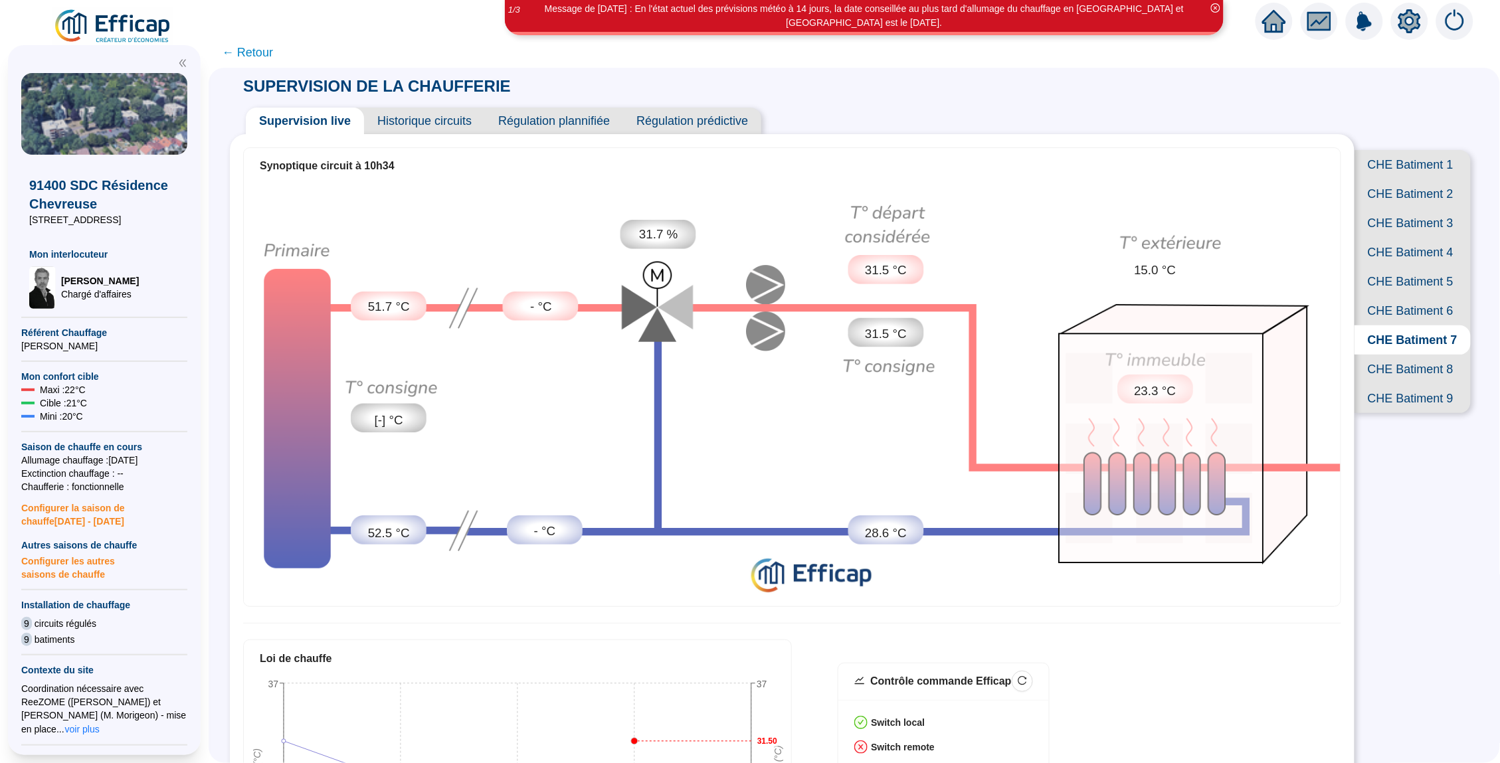
click at [426, 116] on span "Historique circuits" at bounding box center [424, 121] width 121 height 27
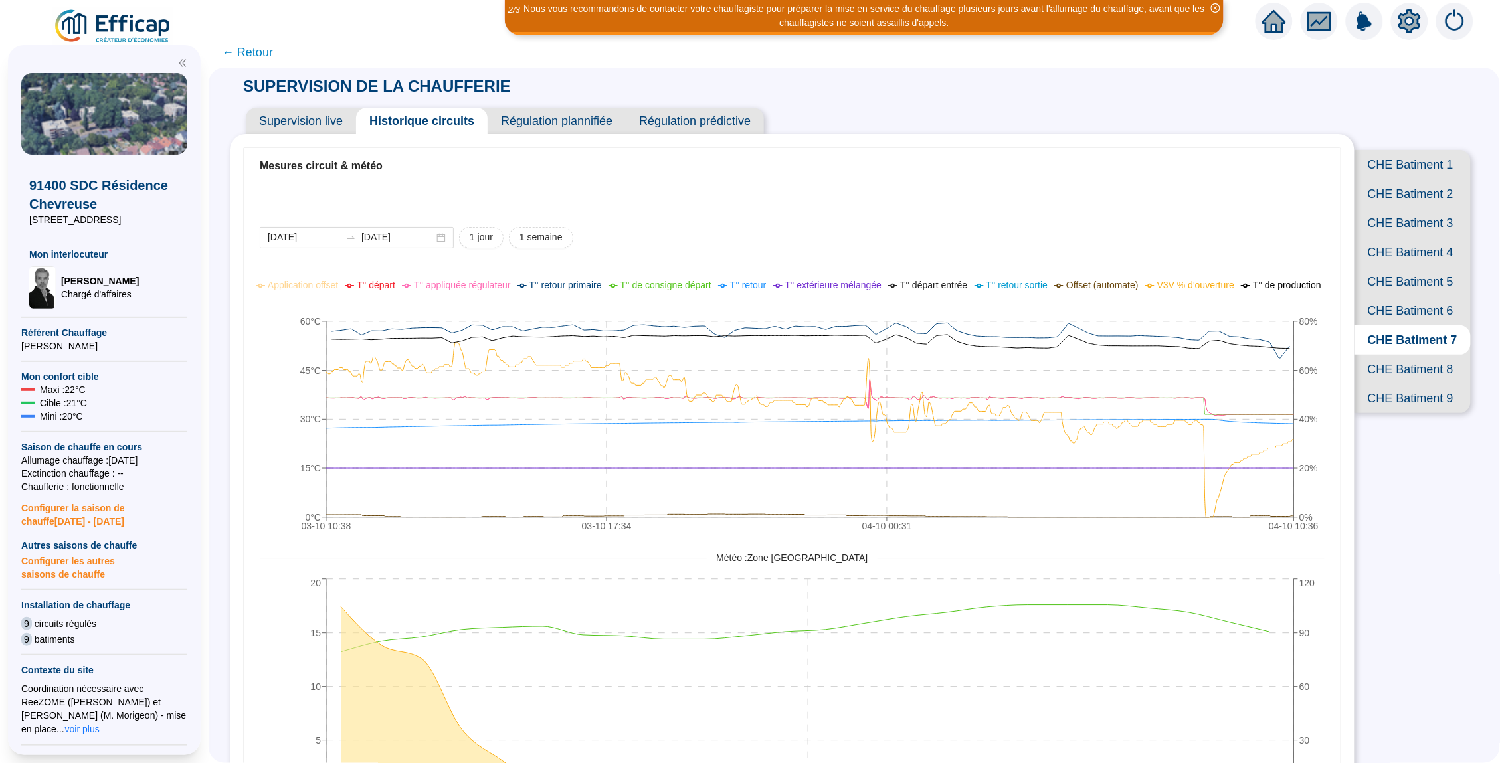
click at [1400, 308] on span "CHE Batiment 6" at bounding box center [1412, 310] width 116 height 29
